Goal: Find specific page/section: Find specific page/section

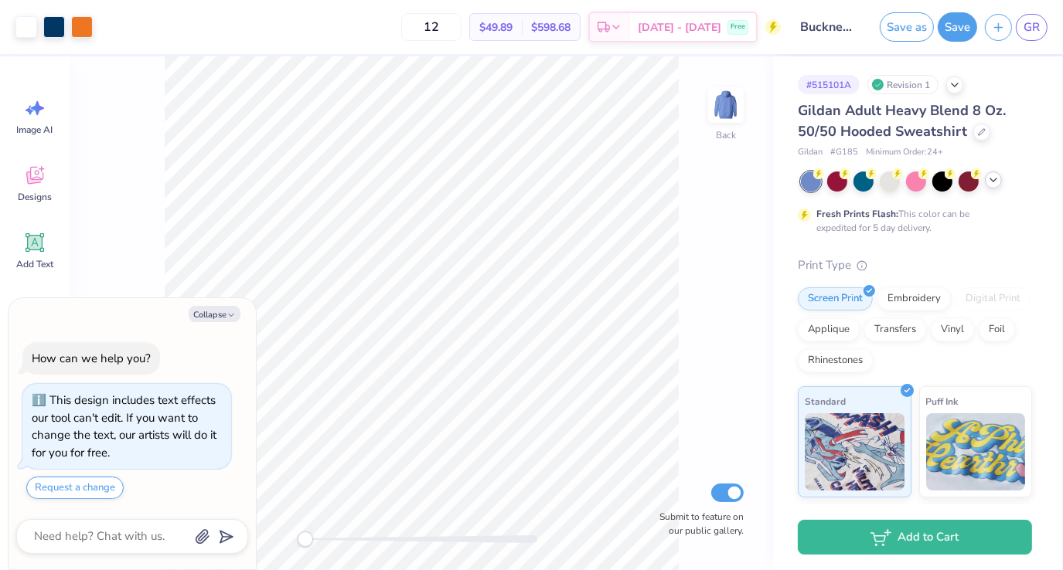
click at [990, 185] on icon at bounding box center [993, 180] width 12 height 12
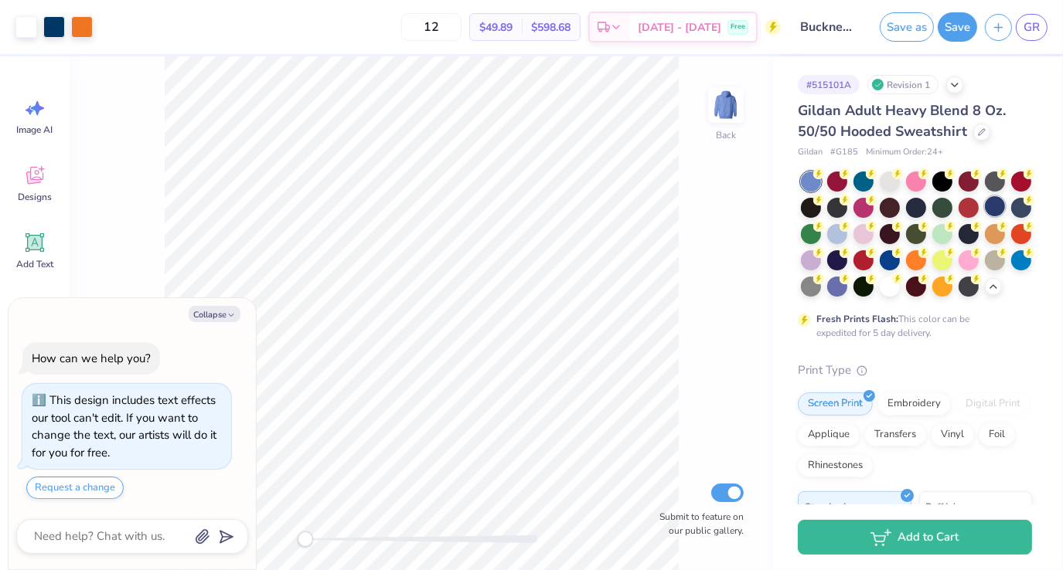
click at [985, 216] on div at bounding box center [995, 206] width 20 height 20
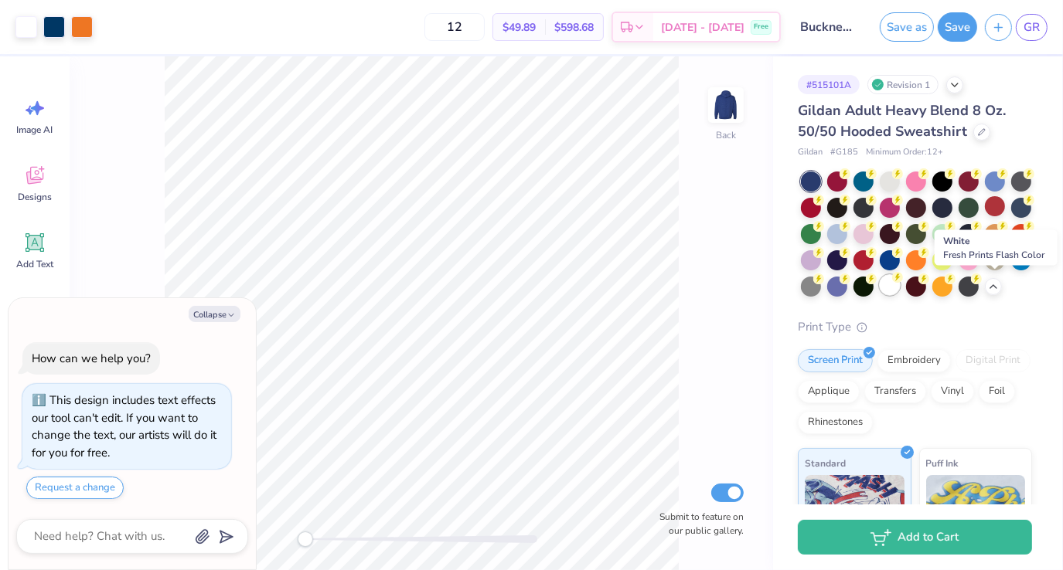
click at [900, 287] on div at bounding box center [890, 285] width 20 height 20
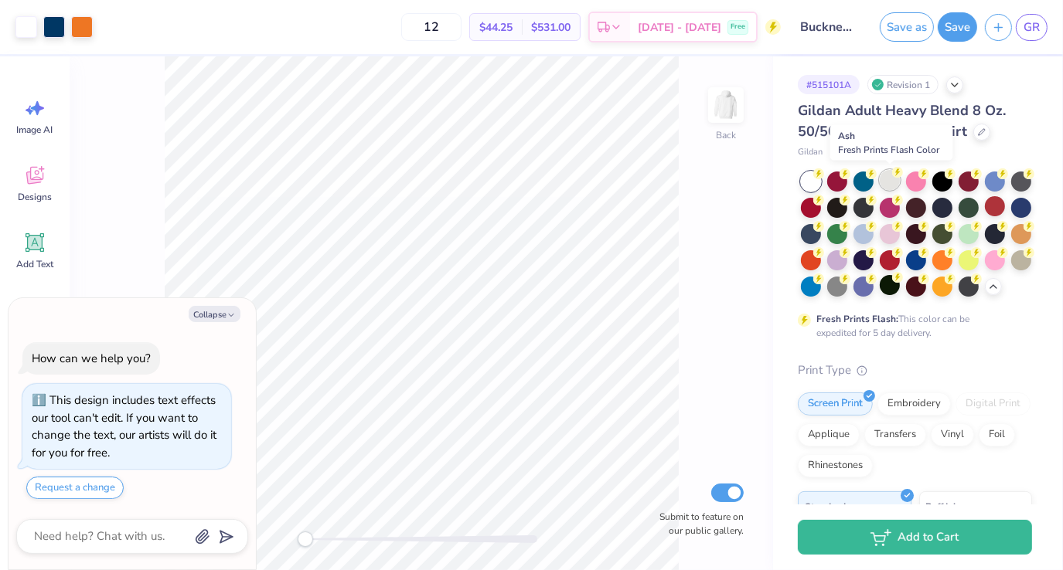
click at [887, 180] on div at bounding box center [890, 180] width 20 height 20
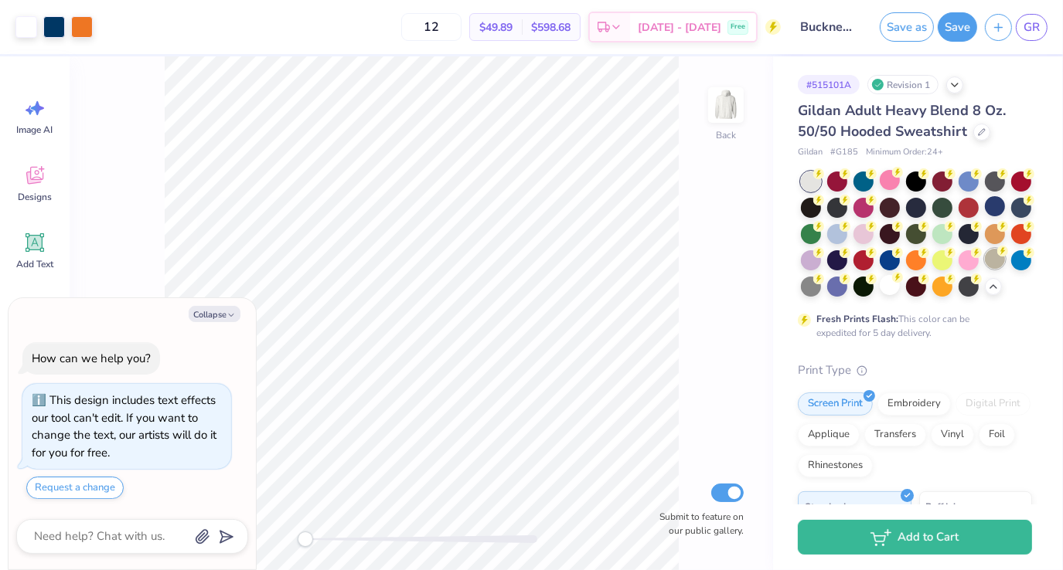
click at [985, 269] on div at bounding box center [995, 259] width 20 height 20
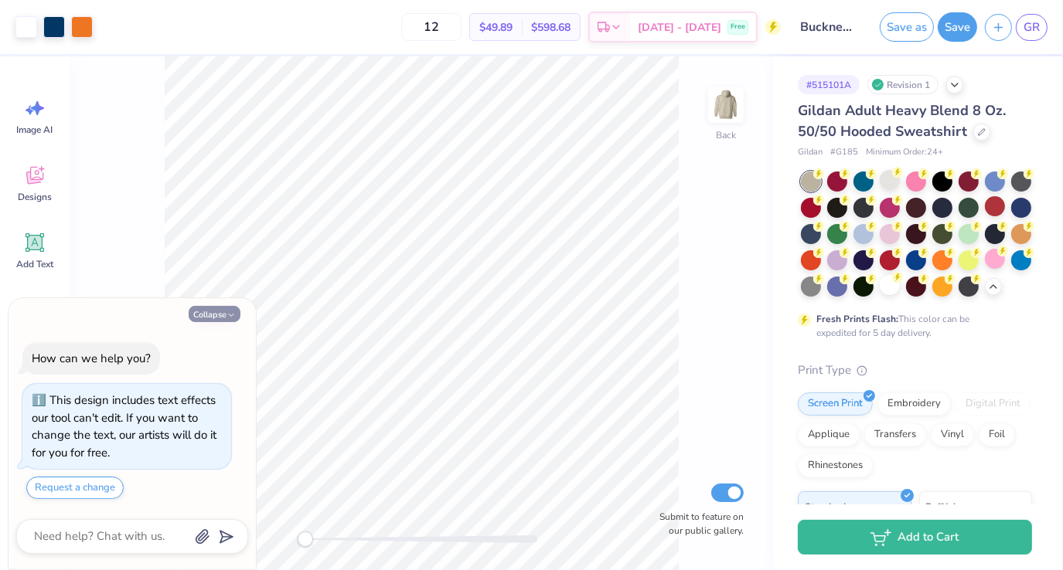
click at [223, 319] on button "Collapse" at bounding box center [215, 314] width 52 height 16
type textarea "x"
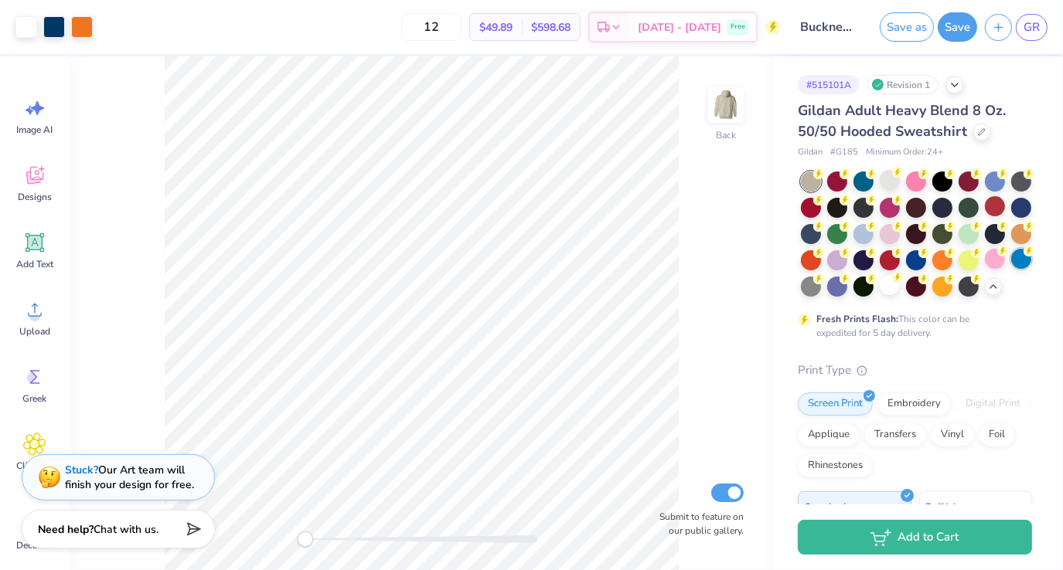
click at [1011, 269] on div at bounding box center [1021, 259] width 20 height 20
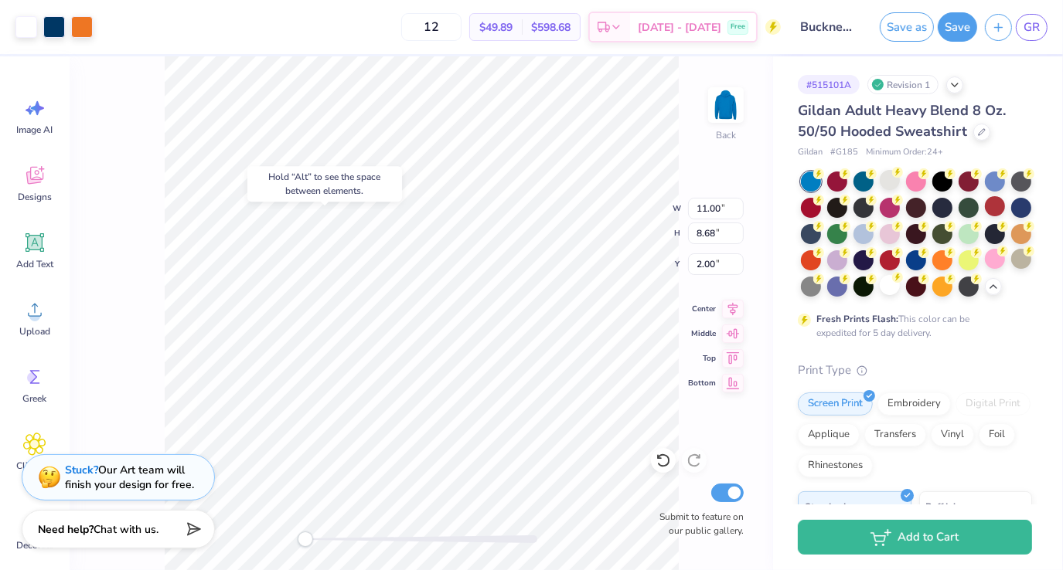
click at [1023, 376] on div "# 515101A Revision 1 Gildan Adult Heavy Blend 8 Oz. 50/50 Hooded Sweatshirt Gil…" at bounding box center [918, 448] width 290 height 784
